Goal: Register for event/course

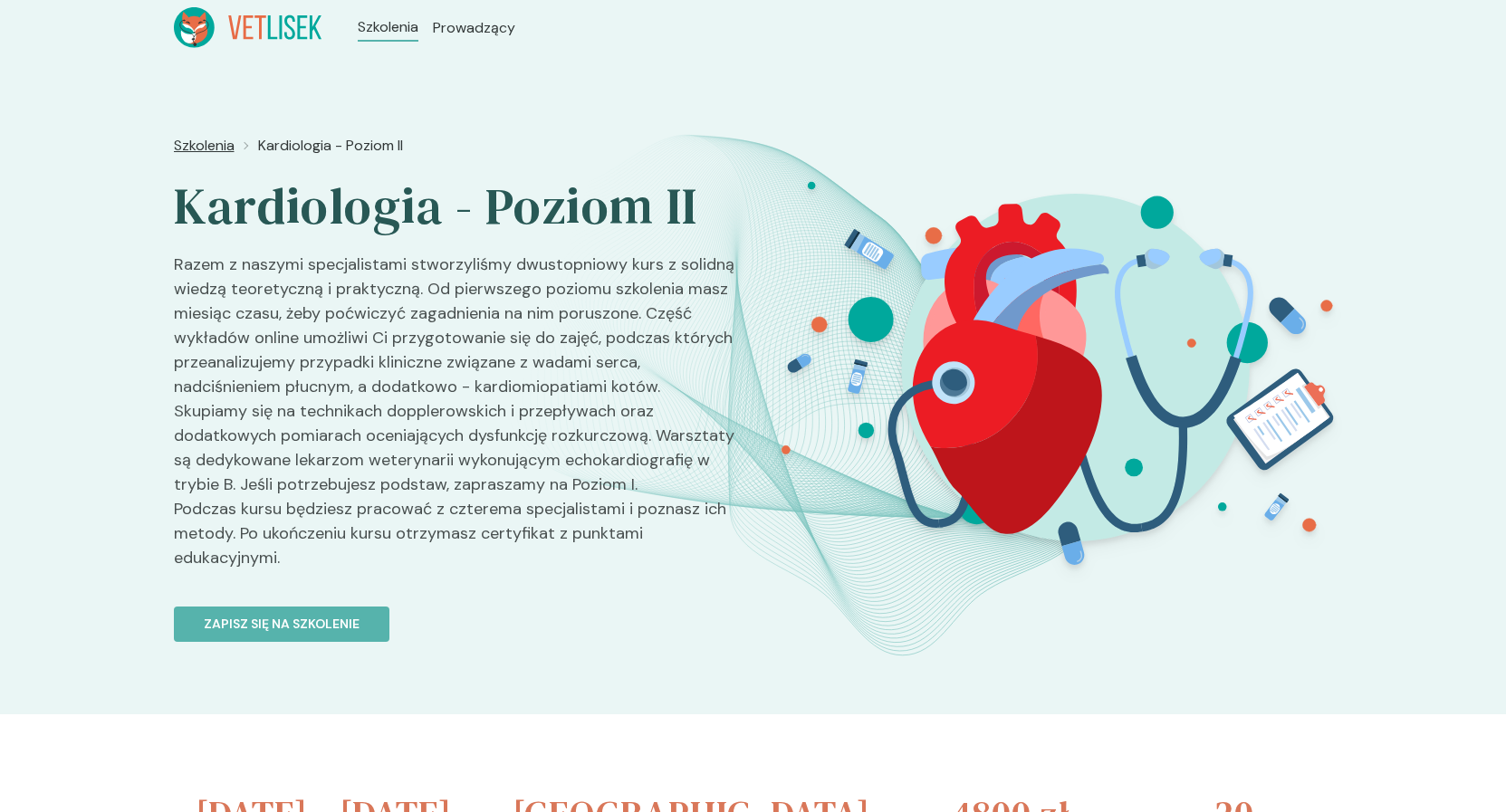
click at [208, 143] on span "Szkolenia" at bounding box center [204, 146] width 61 height 22
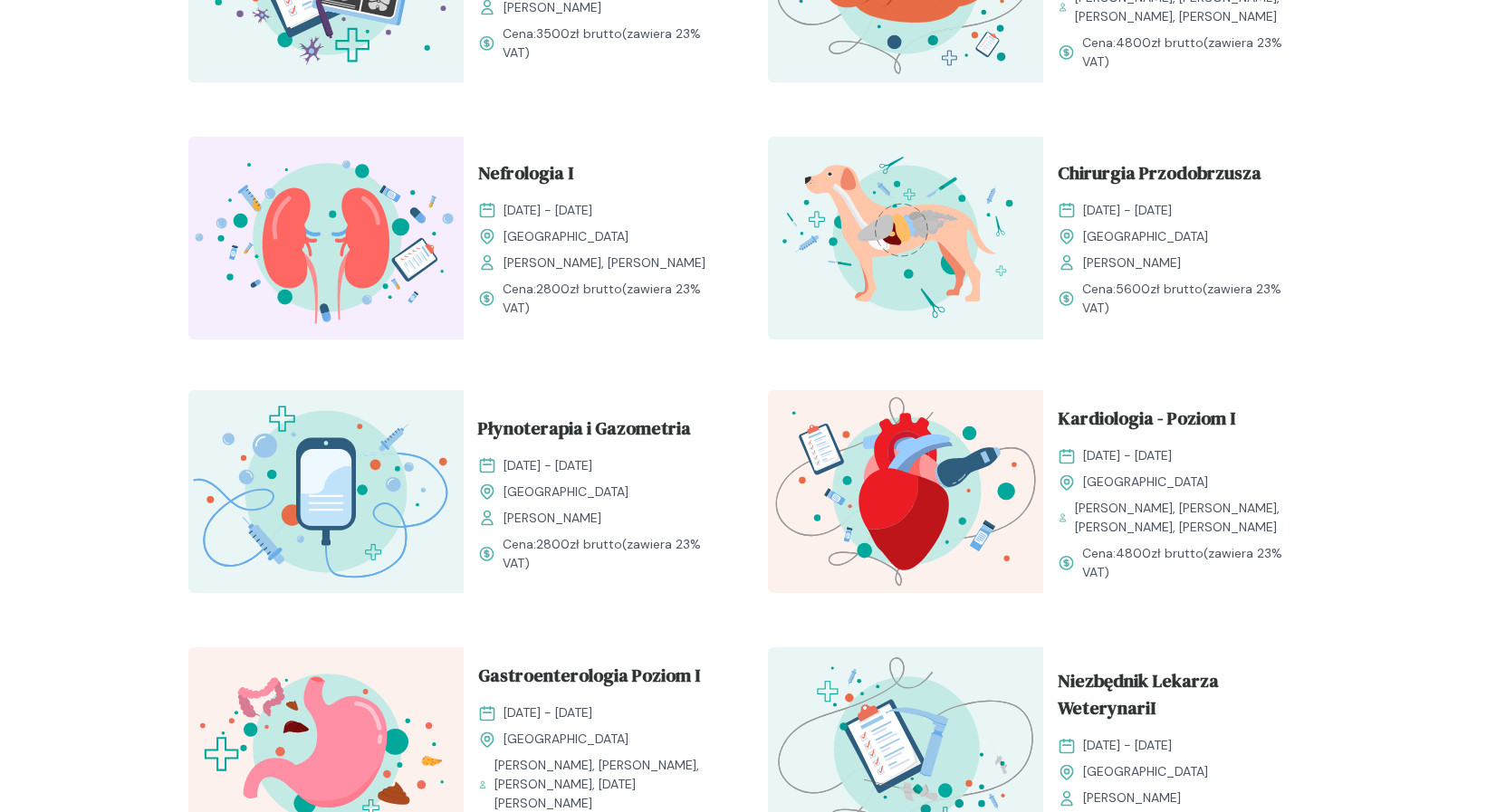
scroll to position [924, 0]
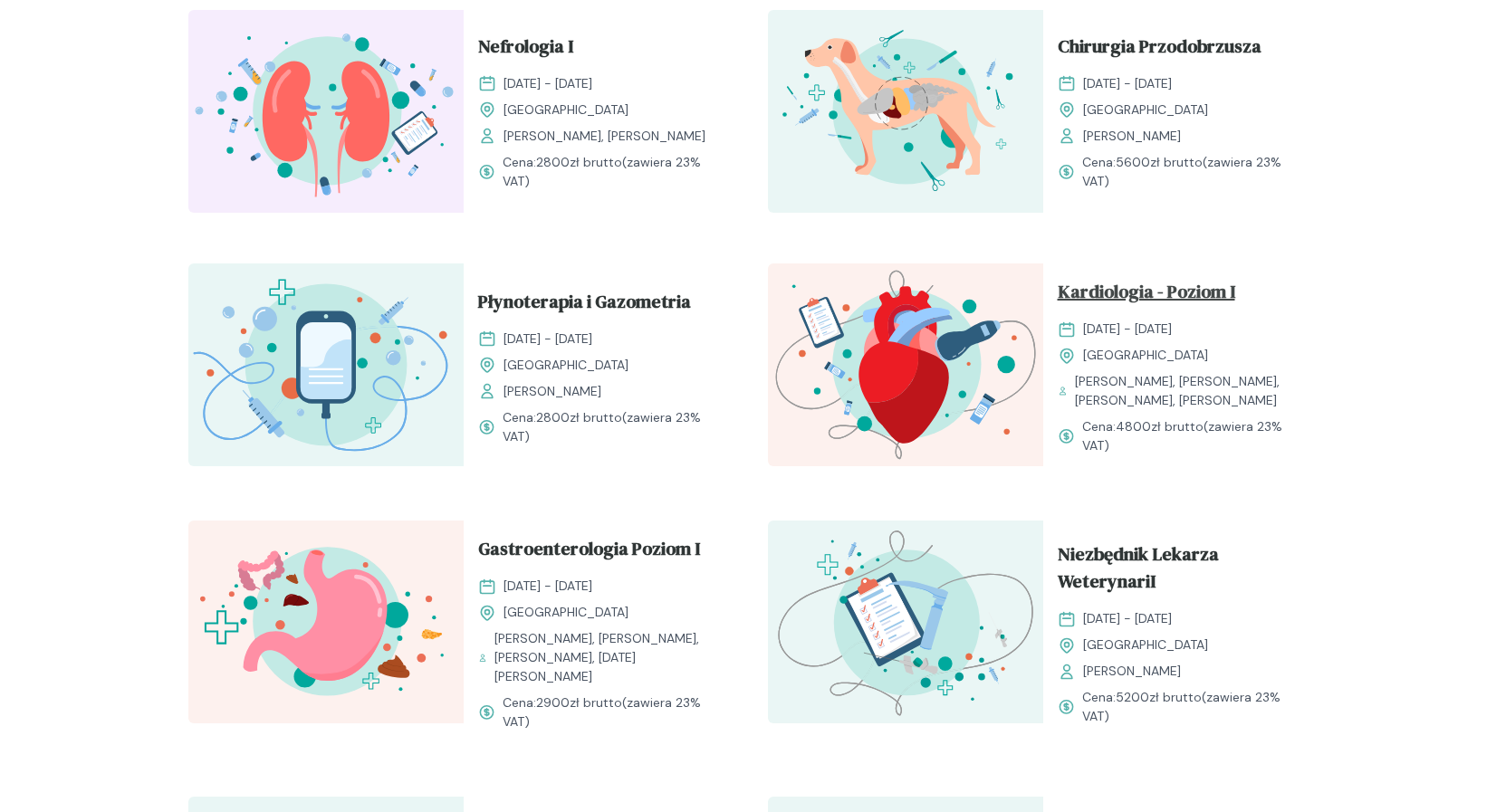
click at [1201, 293] on span "Kardiologia - Poziom I" at bounding box center [1147, 295] width 178 height 34
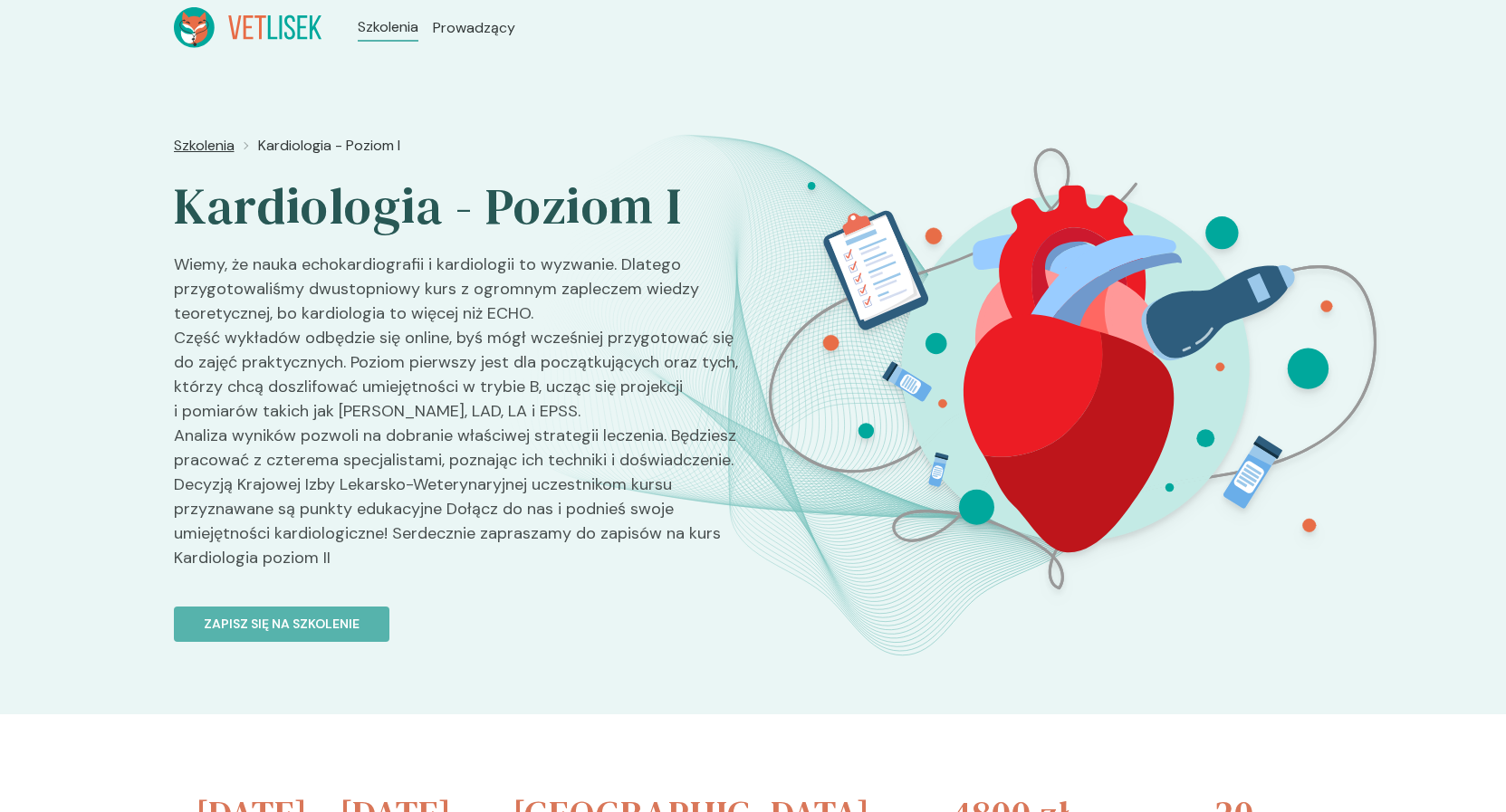
click at [210, 148] on span "Szkolenia" at bounding box center [204, 146] width 61 height 22
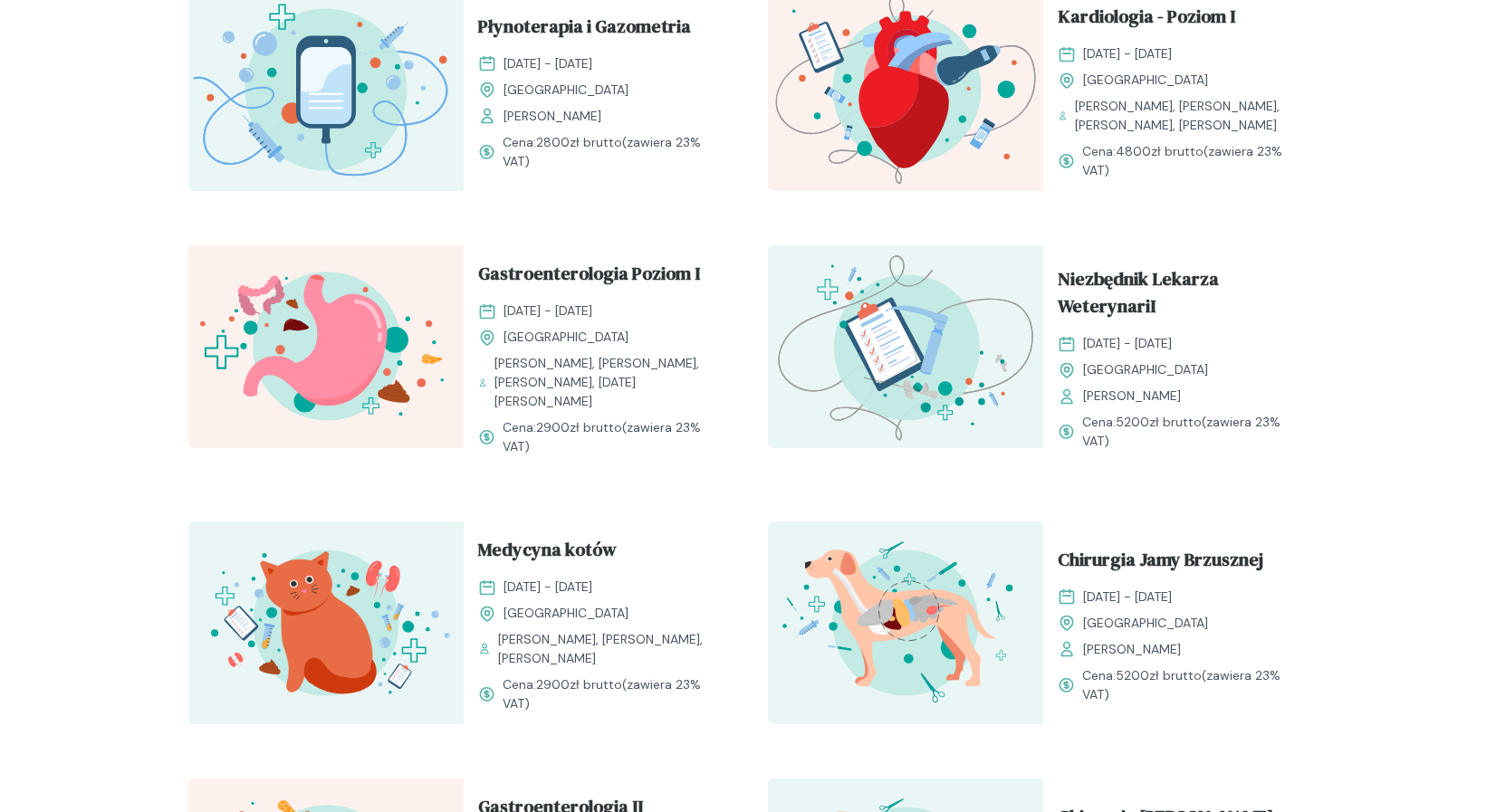
scroll to position [1293, 0]
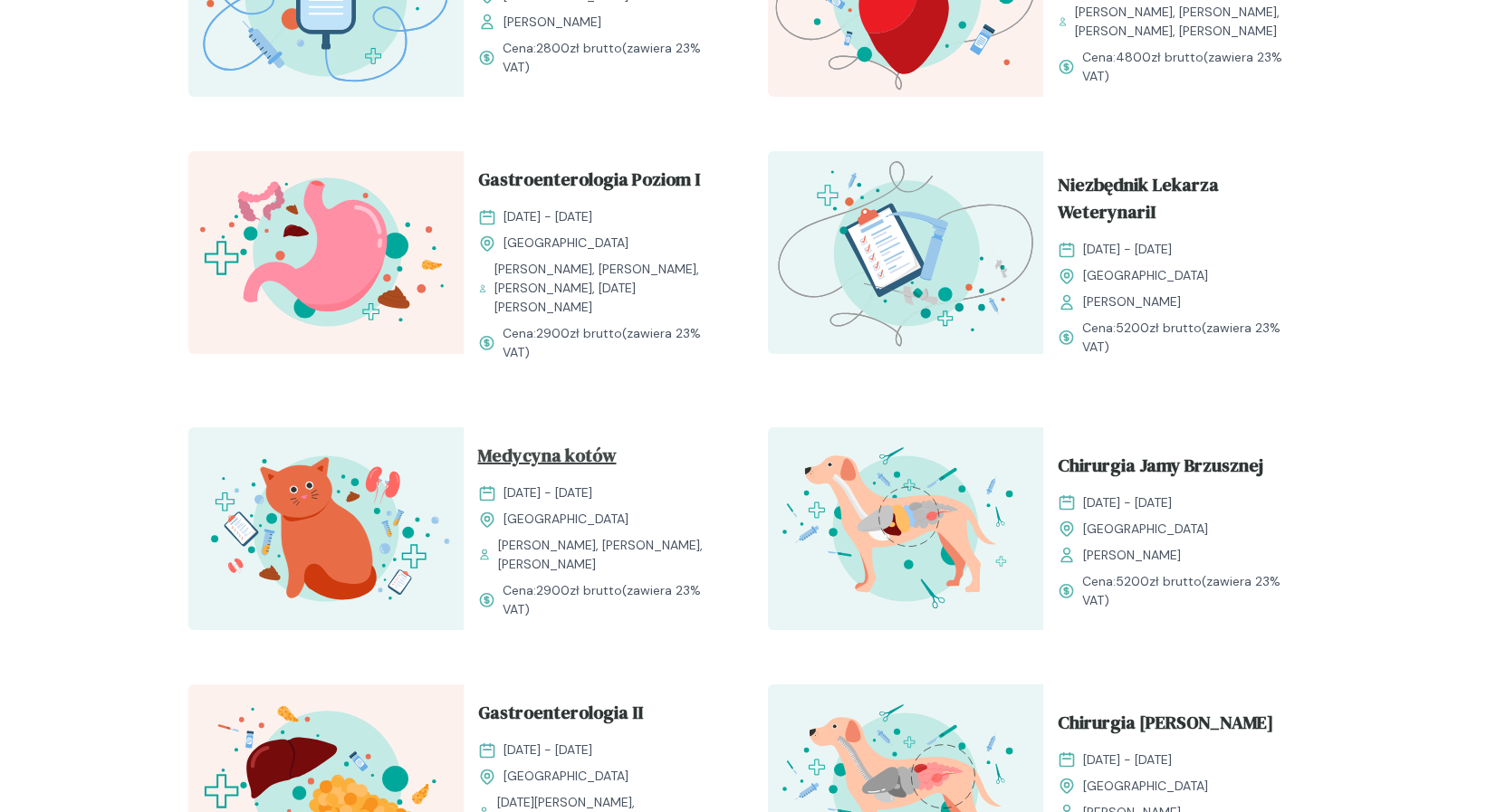
click at [603, 442] on span "Medycyna kotów" at bounding box center [547, 459] width 139 height 34
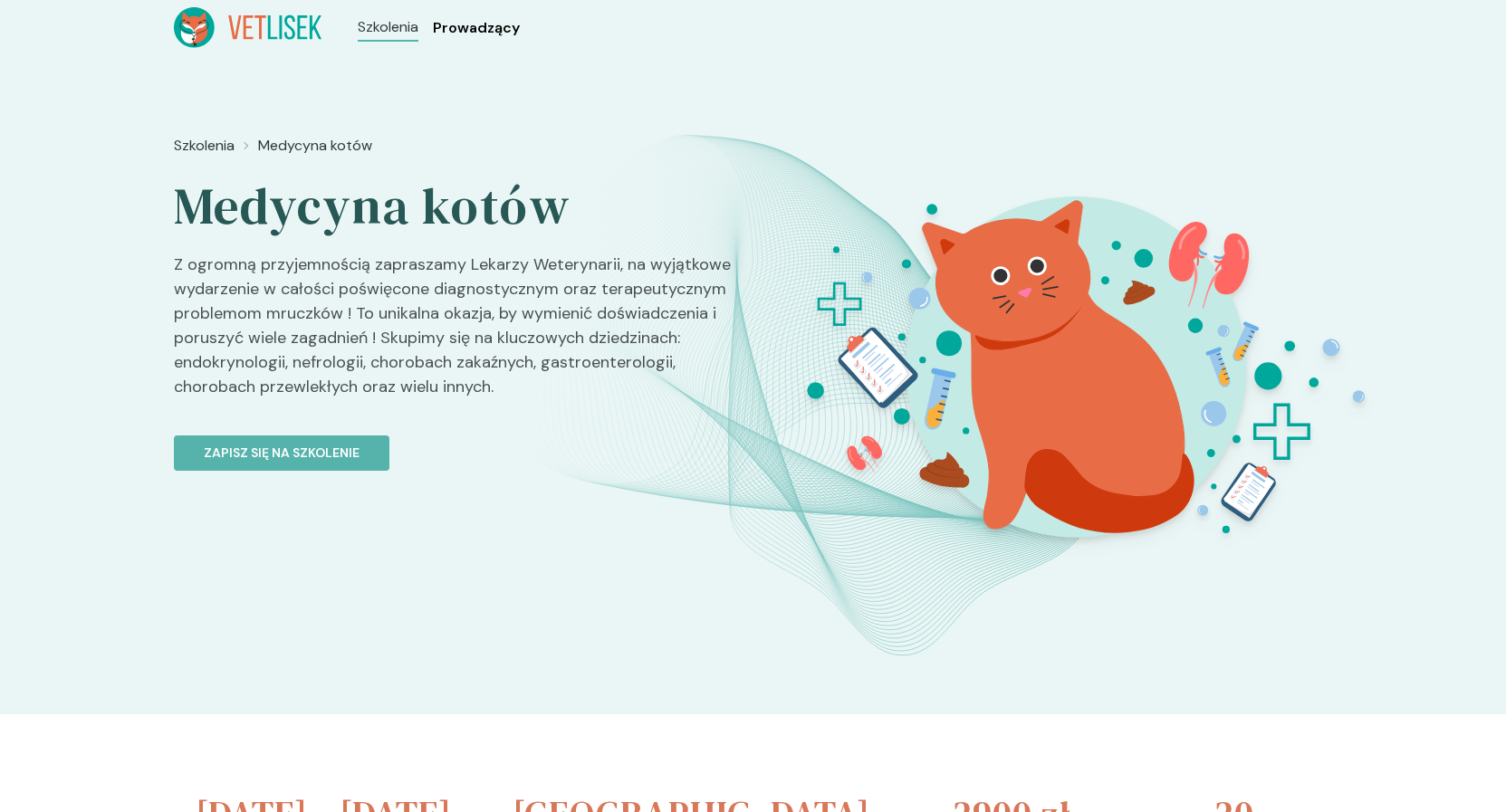
click at [464, 36] on span "Prowadzący" at bounding box center [476, 27] width 87 height 22
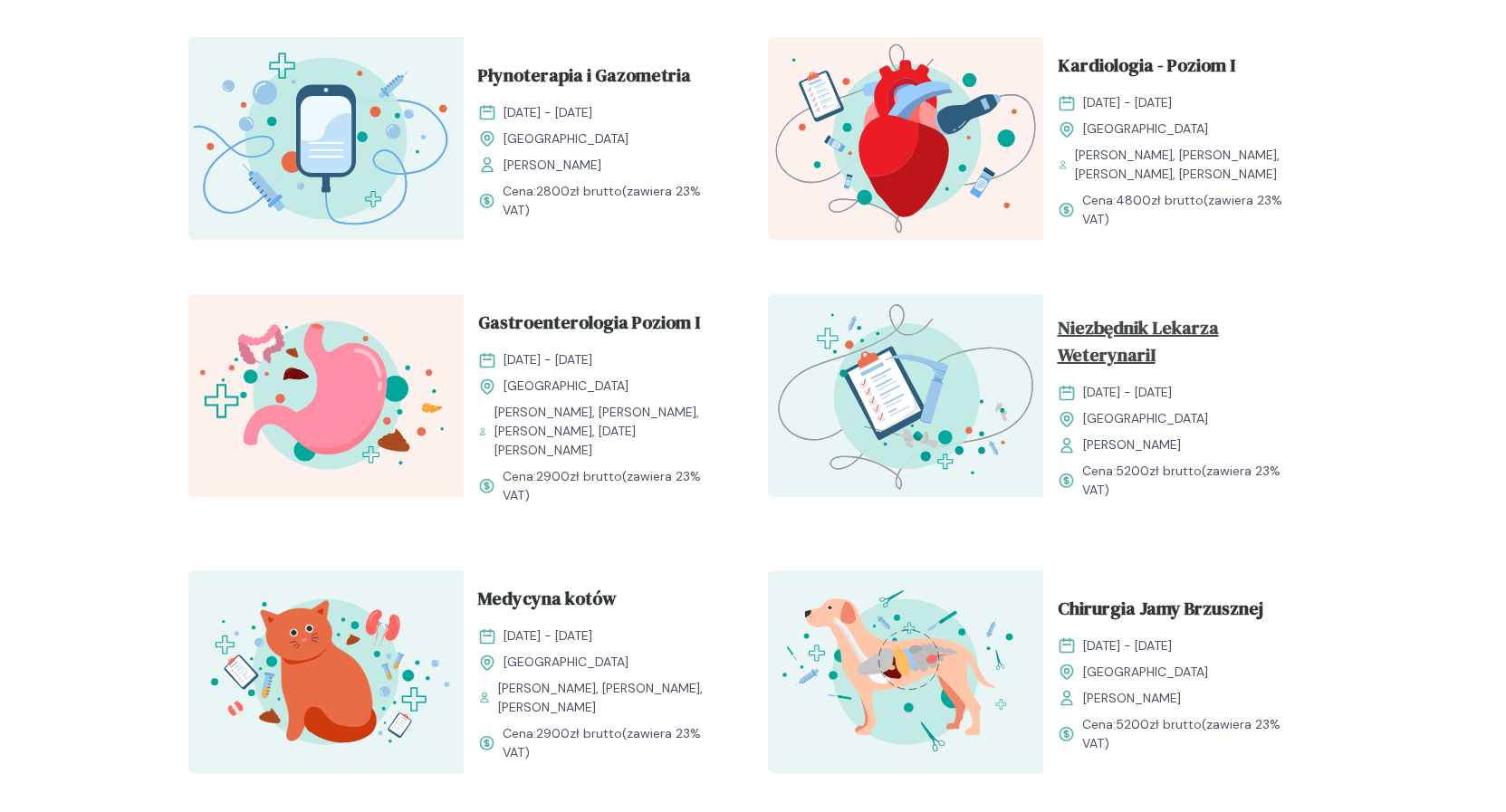
scroll to position [1016, 0]
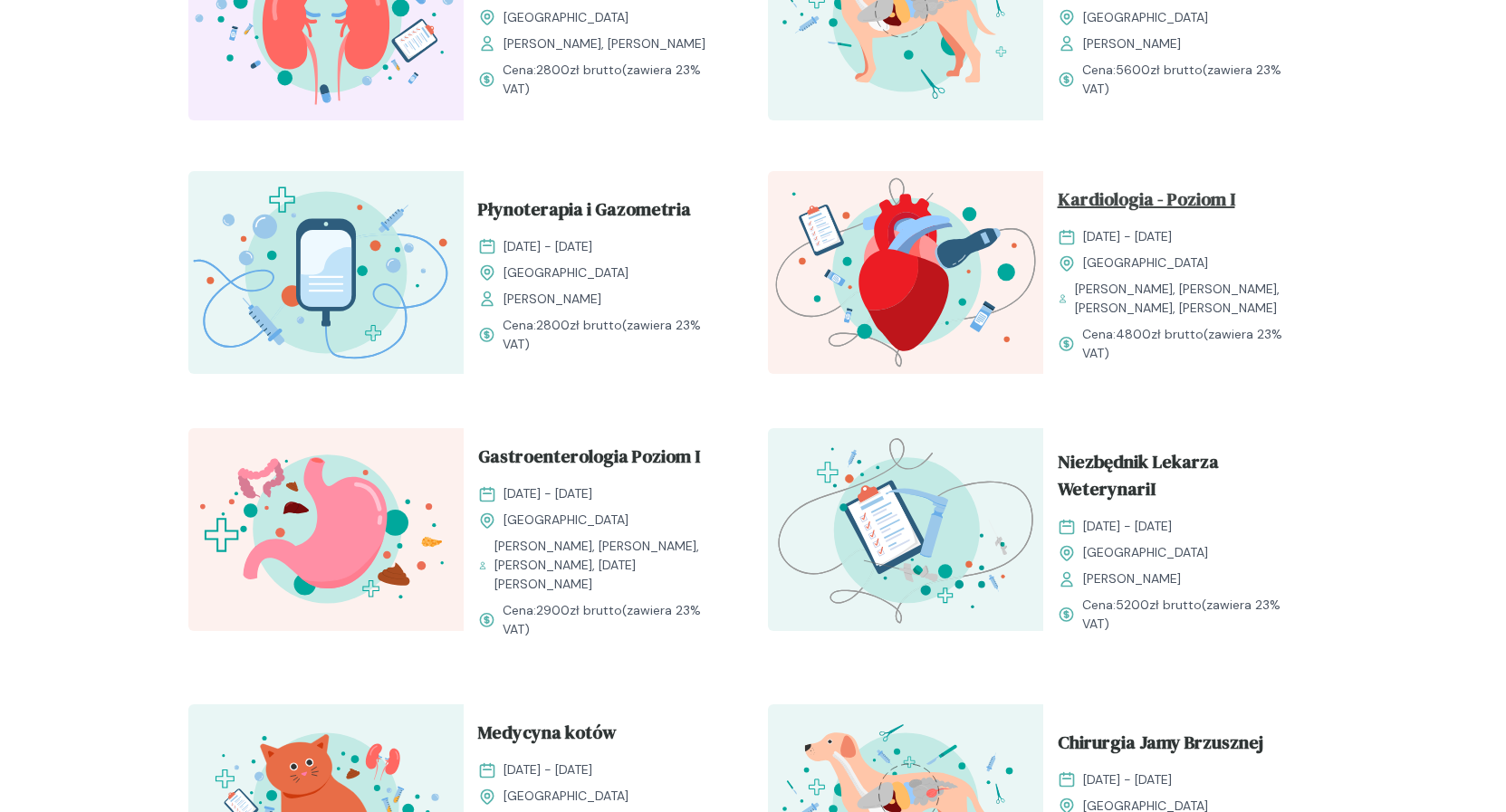
click at [1141, 197] on span "Kardiologia - Poziom I" at bounding box center [1147, 202] width 178 height 34
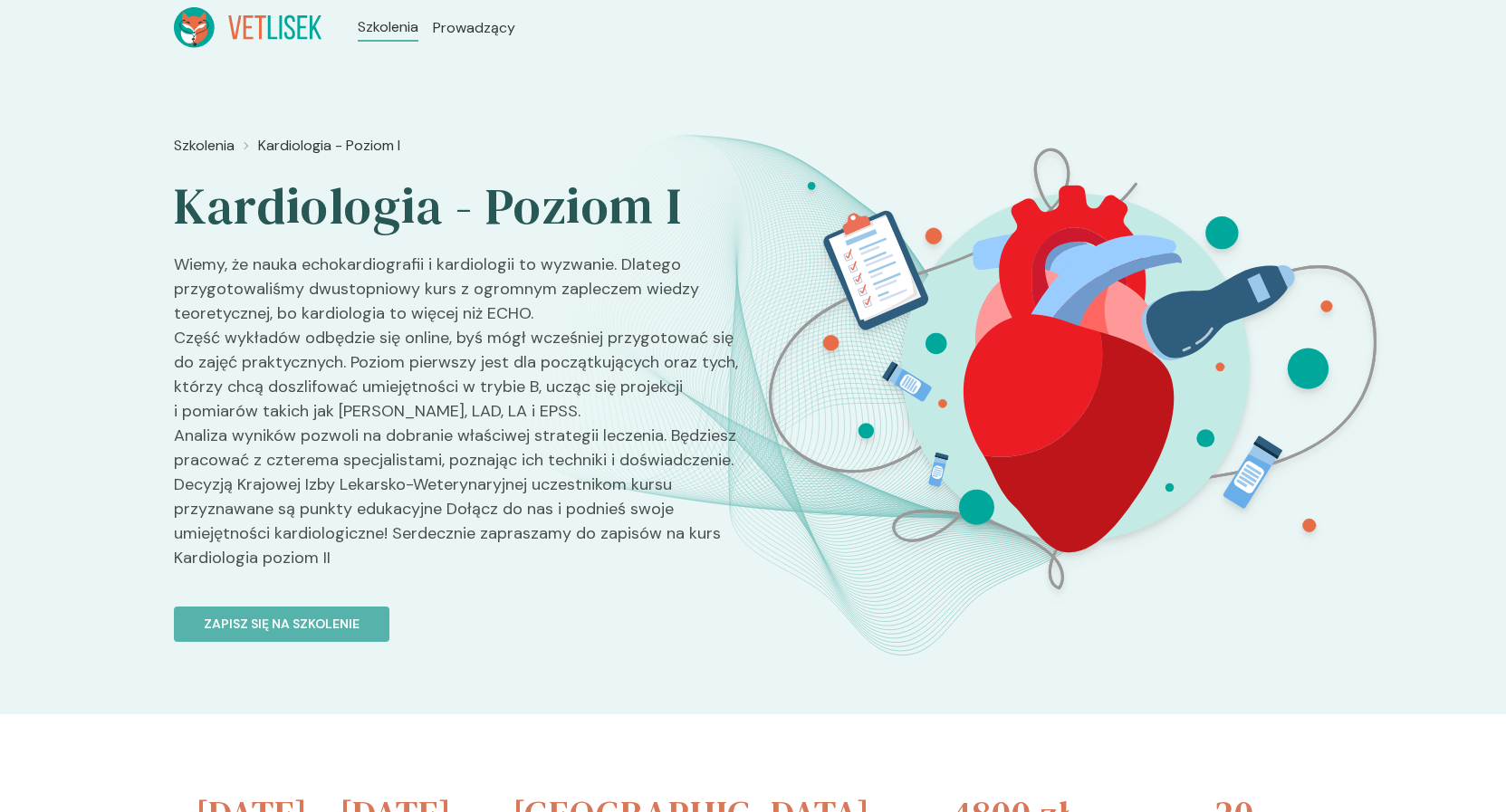
click at [1030, 151] on img at bounding box center [1072, 369] width 643 height 483
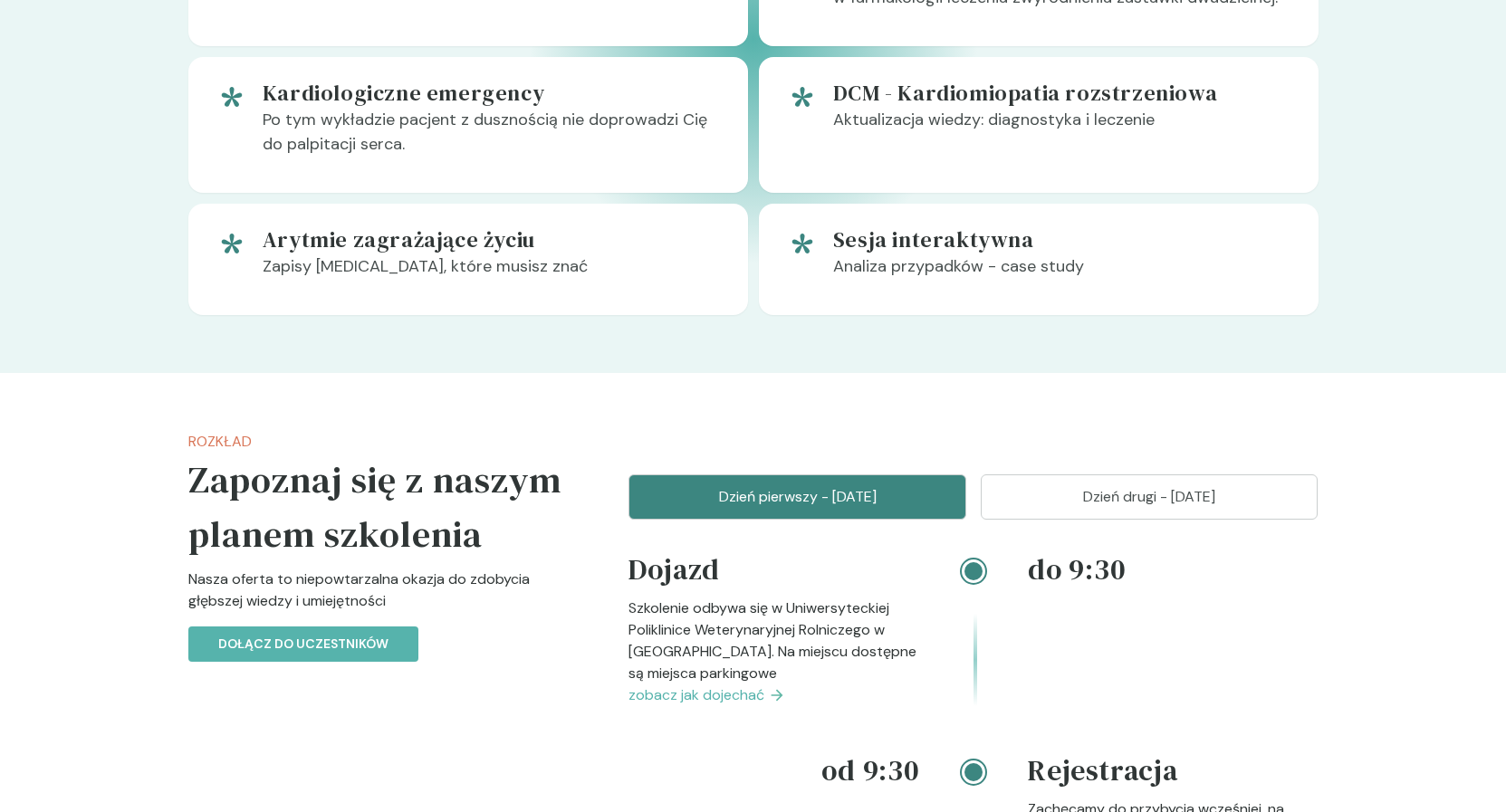
scroll to position [1755, 0]
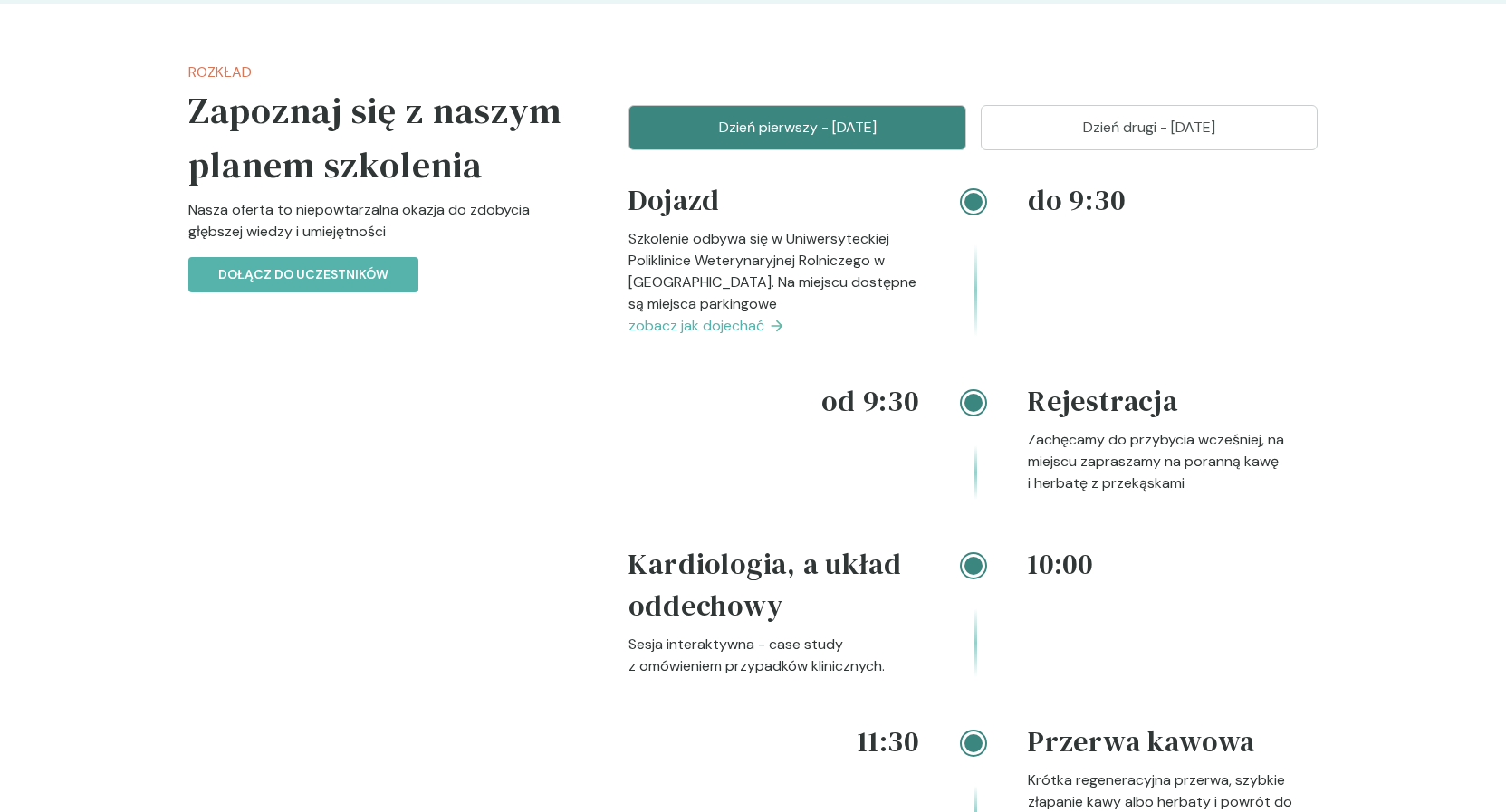
click at [1054, 137] on p "Dzień drugi - [DATE]" at bounding box center [1150, 128] width 292 height 22
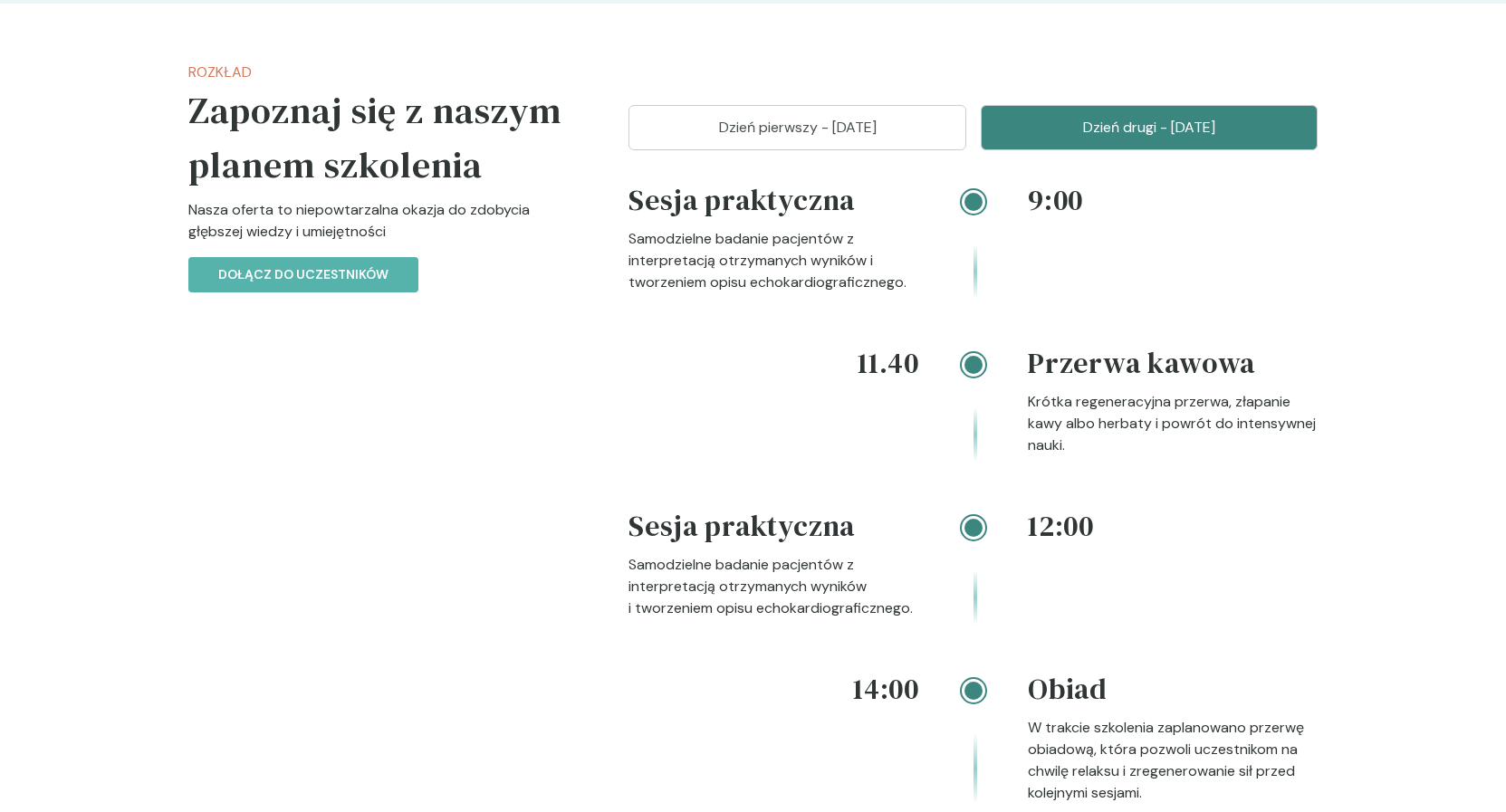
scroll to position [1570, 0]
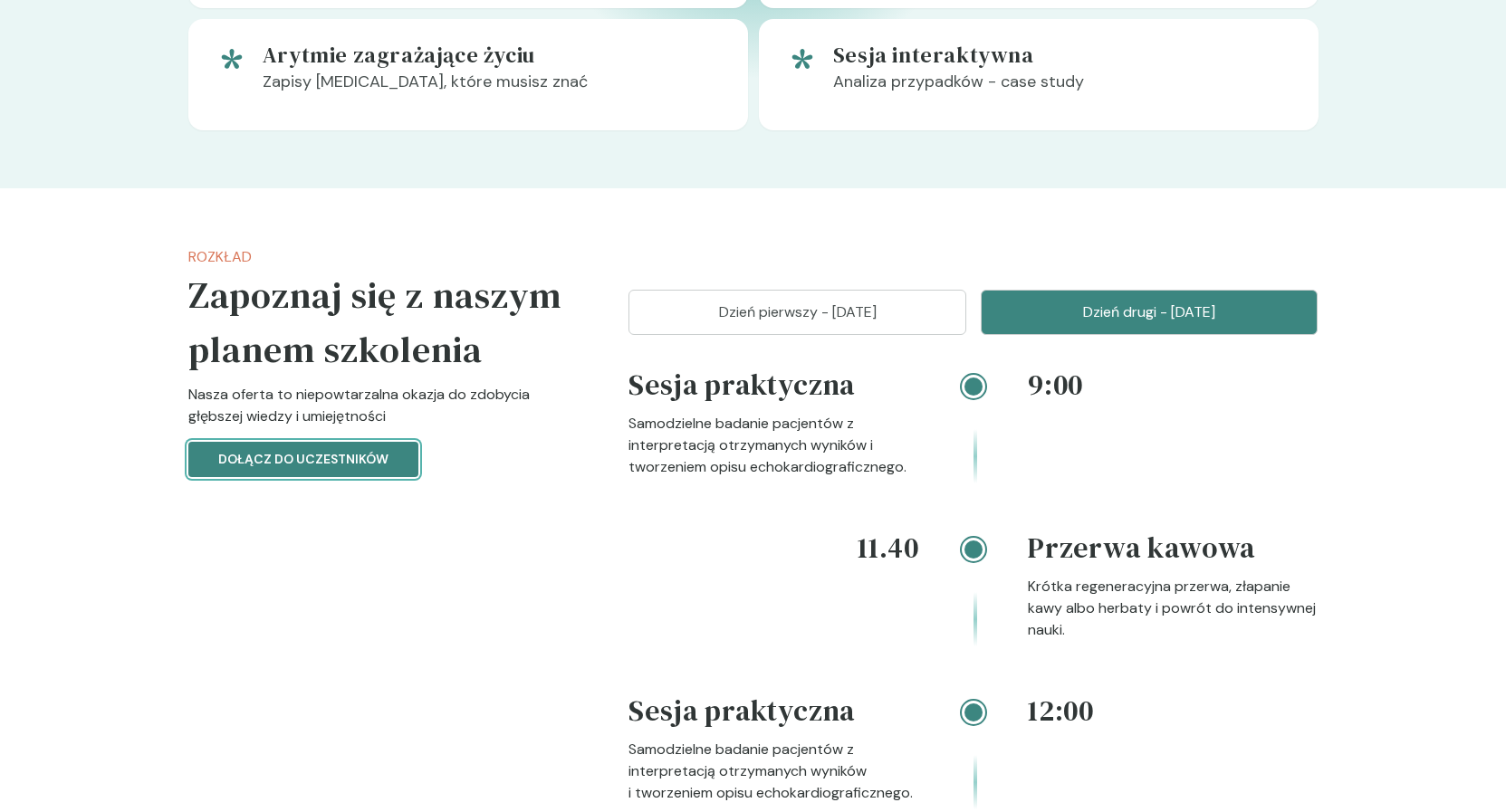
click at [300, 458] on p "Dołącz do uczestników" at bounding box center [303, 459] width 170 height 19
